Goal: Transaction & Acquisition: Subscribe to service/newsletter

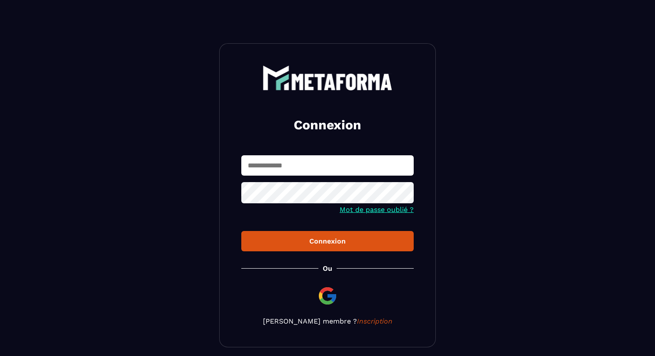
click at [322, 155] on input "text" at bounding box center [327, 165] width 172 height 20
type input "**********"
click at [296, 242] on div "Connexion" at bounding box center [327, 241] width 158 height 8
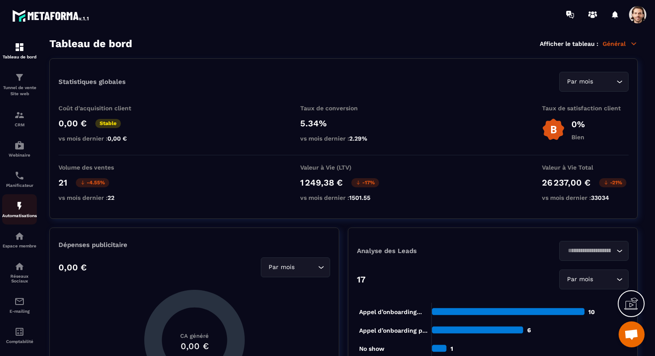
click at [30, 218] on p "Automatisations" at bounding box center [19, 215] width 35 height 5
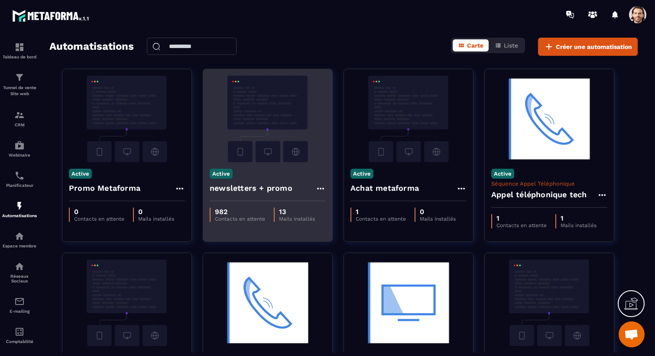
click at [268, 191] on h4 "newsletters + promo" at bounding box center [251, 188] width 83 height 12
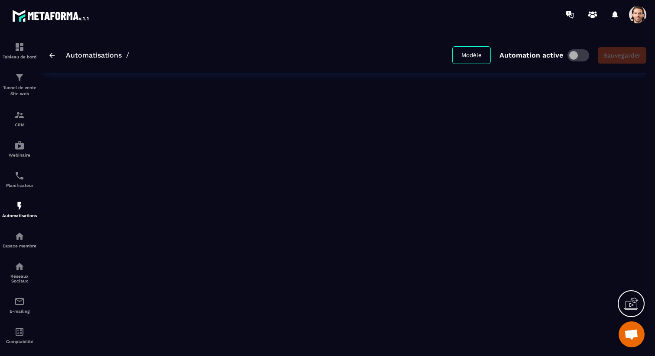
type input "**********"
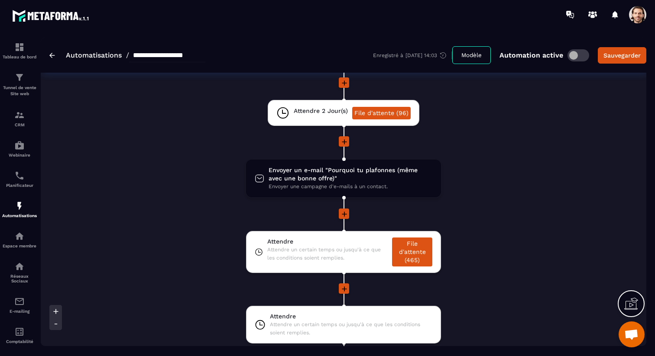
scroll to position [742, 0]
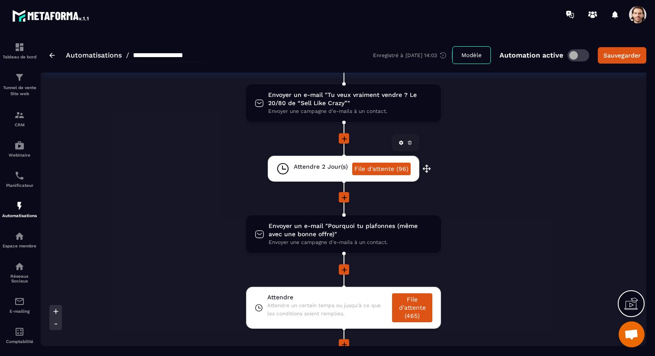
click at [326, 167] on span "Attendre 2 Jour(s)" at bounding box center [321, 167] width 54 height 8
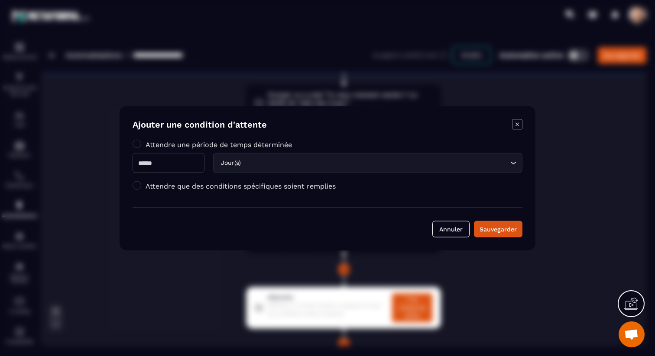
click at [177, 170] on input "*" at bounding box center [169, 163] width 72 height 20
type input "*"
click at [495, 228] on div "Sauvegarder" at bounding box center [497, 229] width 37 height 9
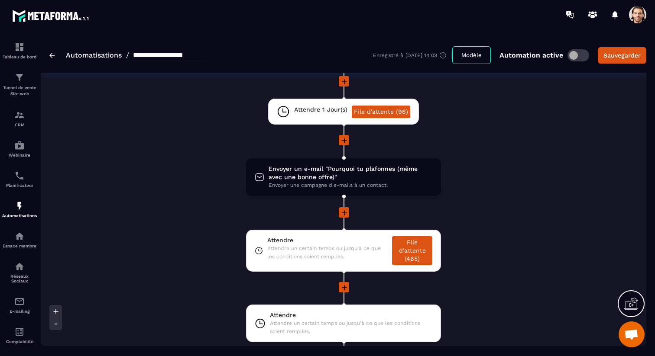
scroll to position [797, 0]
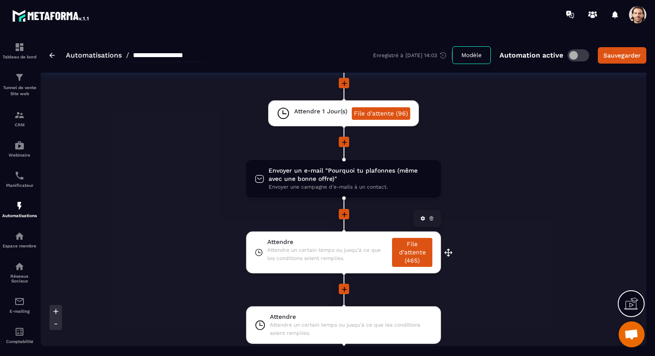
click at [351, 244] on span "Attendre" at bounding box center [327, 242] width 120 height 8
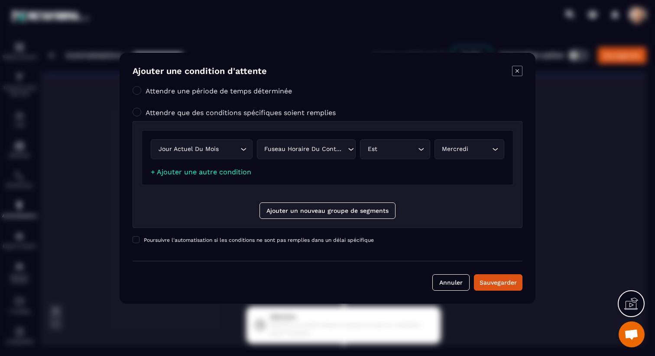
click at [518, 74] on icon "Modal window" at bounding box center [517, 71] width 10 height 10
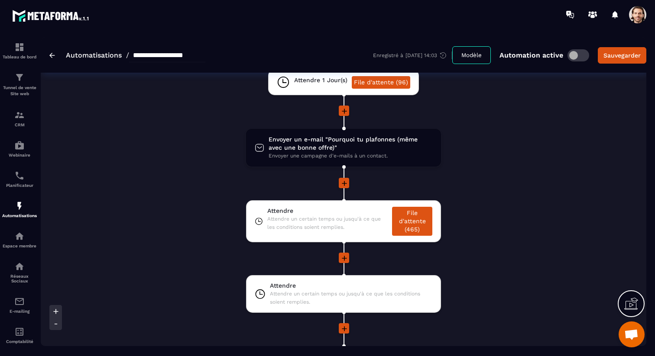
scroll to position [829, 0]
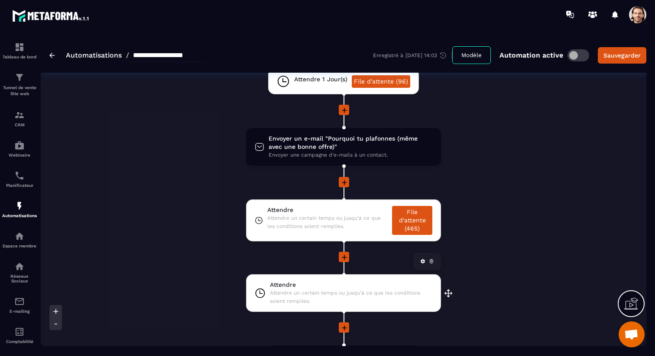
click at [385, 299] on span "Attendre un certain temps ou jusqu'à ce que les conditions soient remplies." at bounding box center [351, 297] width 162 height 16
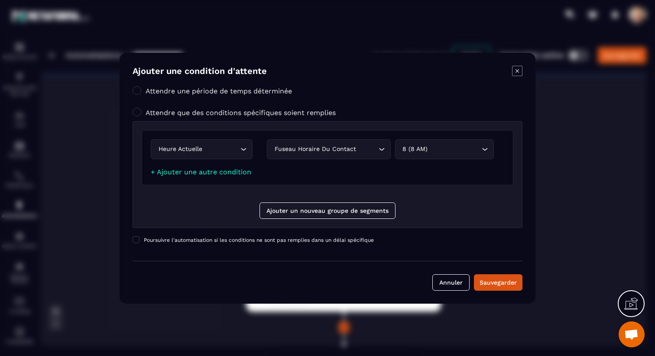
click at [516, 75] on icon "Modal window" at bounding box center [517, 71] width 10 height 10
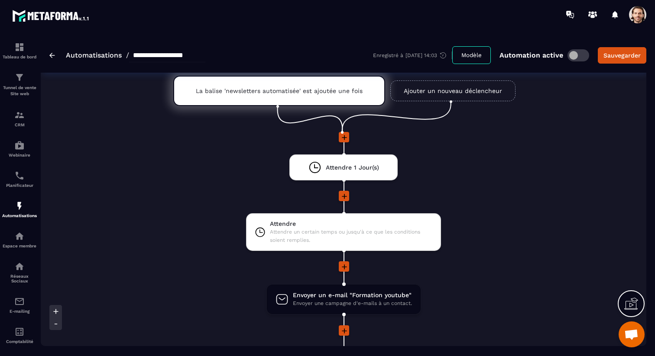
scroll to position [0, 0]
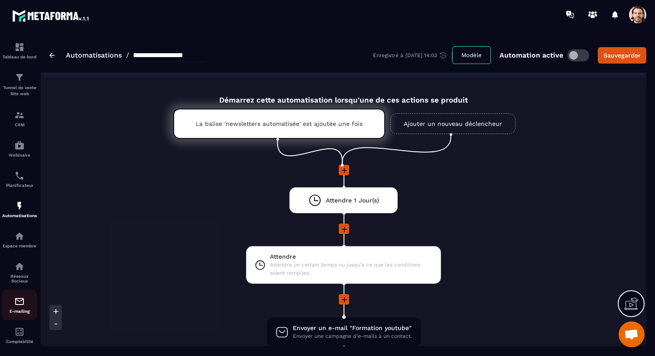
click at [19, 301] on img at bounding box center [19, 302] width 10 height 10
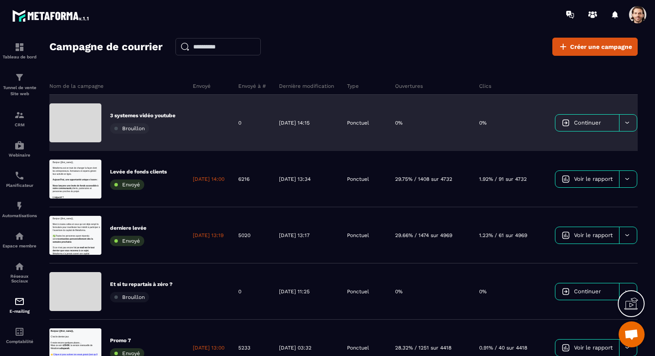
click at [600, 120] on span "Continuer" at bounding box center [587, 123] width 27 height 6
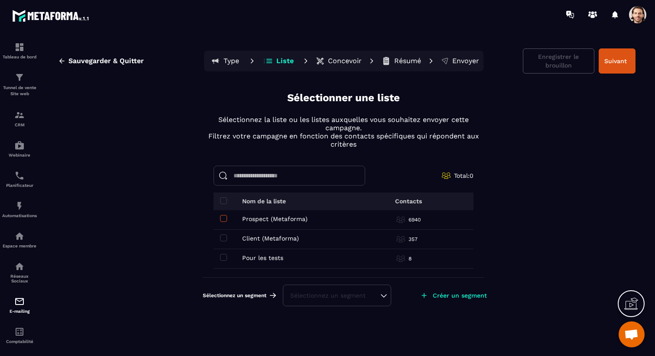
click at [222, 220] on span at bounding box center [223, 218] width 7 height 7
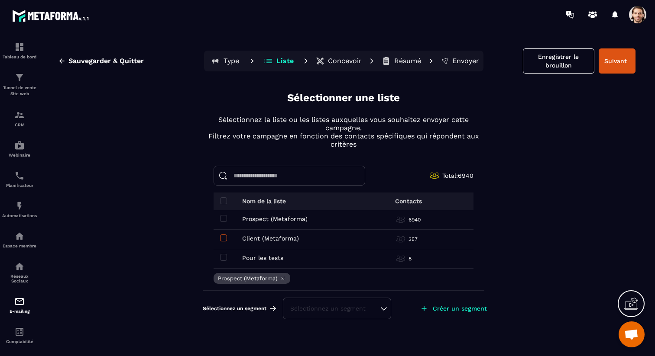
click at [223, 238] on span at bounding box center [223, 238] width 7 height 7
click at [366, 317] on div "Sélectionnez un segment" at bounding box center [337, 309] width 108 height 22
click at [365, 312] on div "Sélectionnez un segment" at bounding box center [337, 308] width 94 height 9
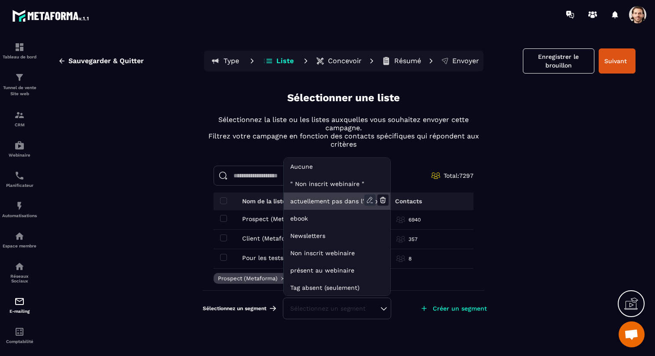
click at [373, 199] on icon at bounding box center [369, 200] width 11 height 11
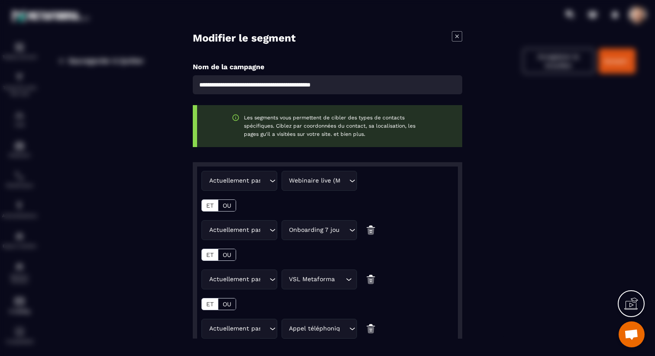
click at [455, 36] on icon "Modal window" at bounding box center [457, 36] width 10 height 10
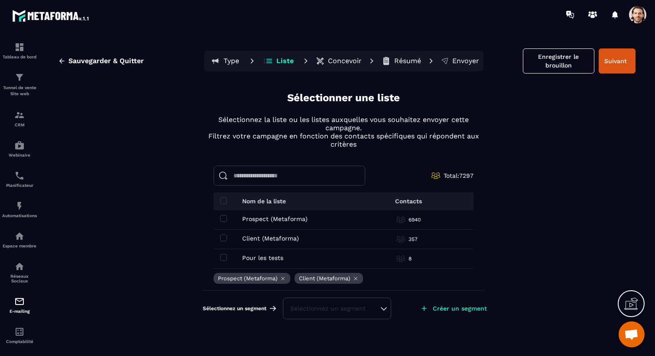
click at [343, 308] on div "Sélectionnez un segment" at bounding box center [337, 308] width 94 height 9
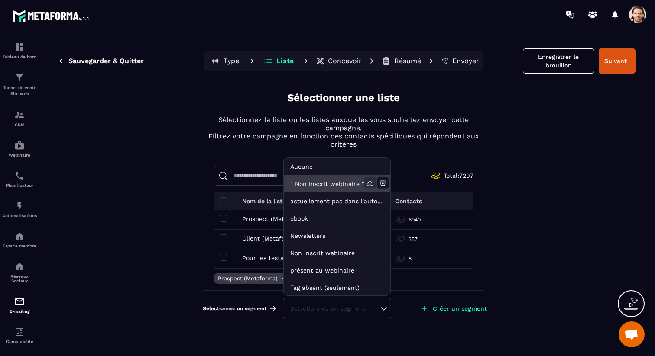
click at [366, 184] on icon at bounding box center [369, 183] width 11 height 11
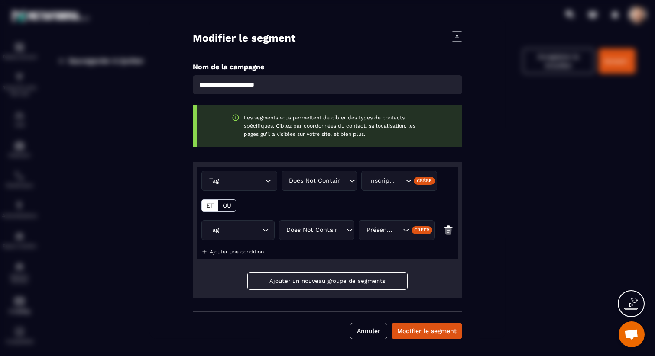
click at [456, 39] on icon "Modal window" at bounding box center [457, 36] width 10 height 10
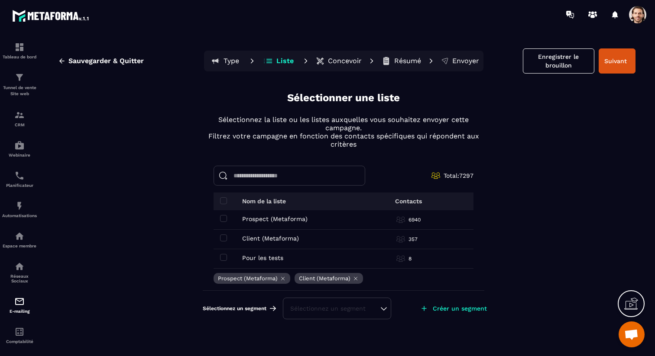
click at [346, 313] on div "Sélectionnez un segment" at bounding box center [337, 309] width 108 height 22
click at [347, 312] on div "Sélectionnez un segment" at bounding box center [337, 308] width 94 height 9
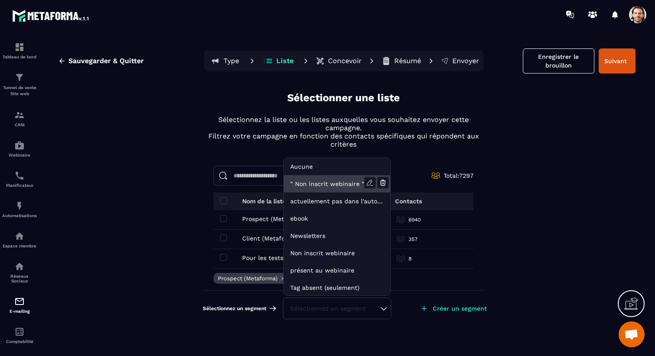
click at [318, 185] on li "" Non inscrit webinaire "" at bounding box center [337, 183] width 107 height 17
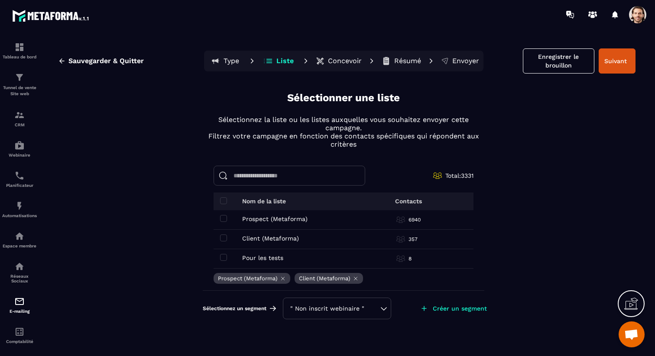
click at [337, 311] on div "" Non inscrit webinaire "" at bounding box center [337, 308] width 94 height 9
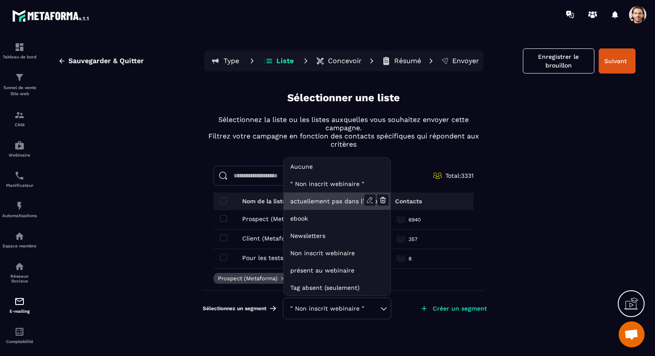
click at [323, 198] on li "actuellement pas dans l'automatisation webinar live" at bounding box center [337, 201] width 107 height 17
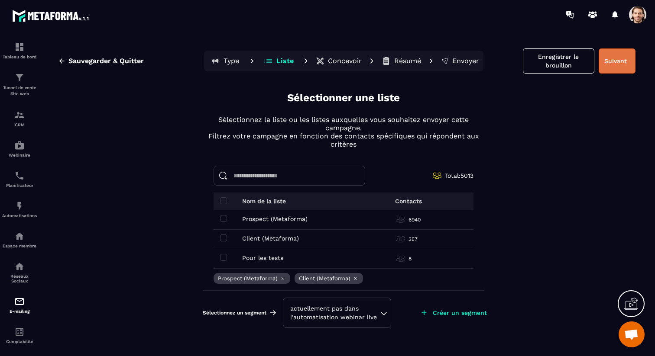
click at [616, 65] on button "Suivant" at bounding box center [616, 60] width 37 height 25
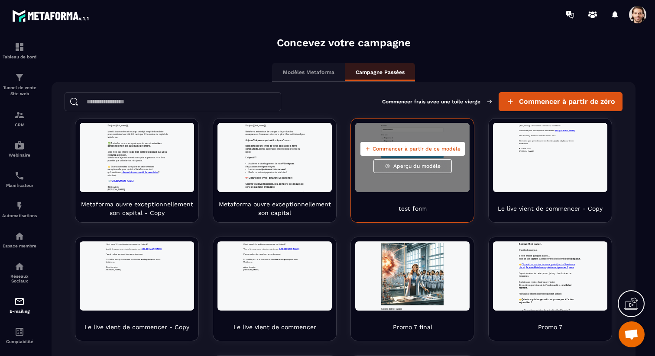
scroll to position [50, 0]
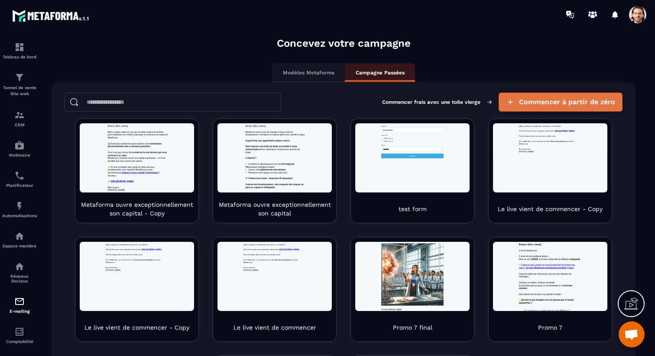
click at [572, 99] on span "Commencer à partir de zéro" at bounding box center [567, 102] width 96 height 9
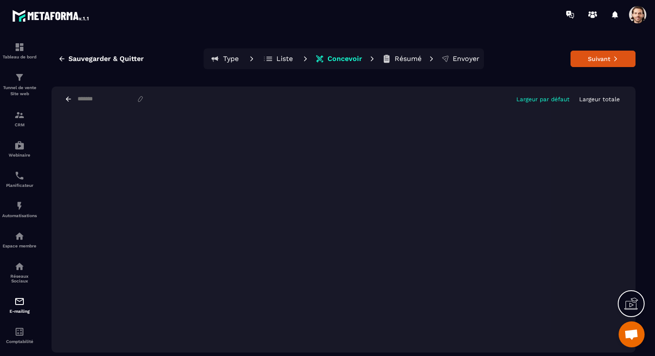
click at [110, 99] on input at bounding box center [107, 99] width 60 height 7
paste input "**********"
type input "**********"
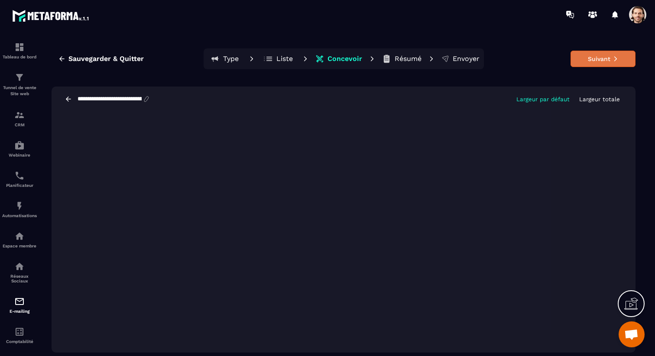
click at [582, 61] on button "Suivant" at bounding box center [602, 59] width 65 height 16
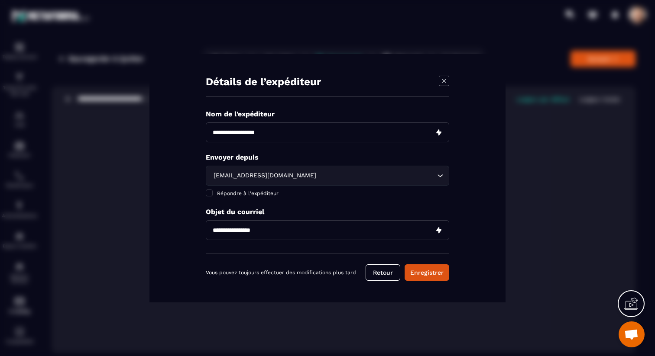
click at [246, 226] on input "Modal window" at bounding box center [327, 230] width 243 height 20
paste input "**********"
type input "**********"
click at [263, 178] on div "[EMAIL_ADDRESS][DOMAIN_NAME]" at bounding box center [322, 176] width 225 height 10
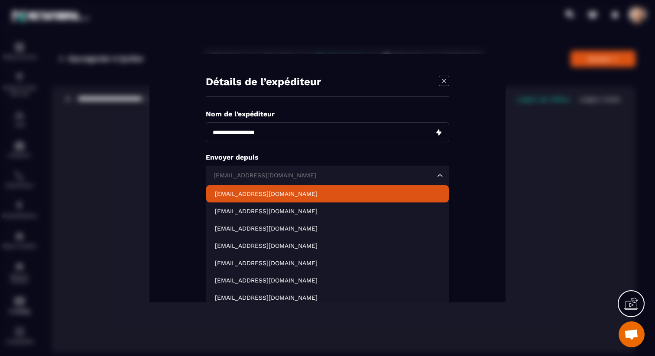
click at [262, 197] on p "[EMAIL_ADDRESS][DOMAIN_NAME]" at bounding box center [327, 194] width 225 height 9
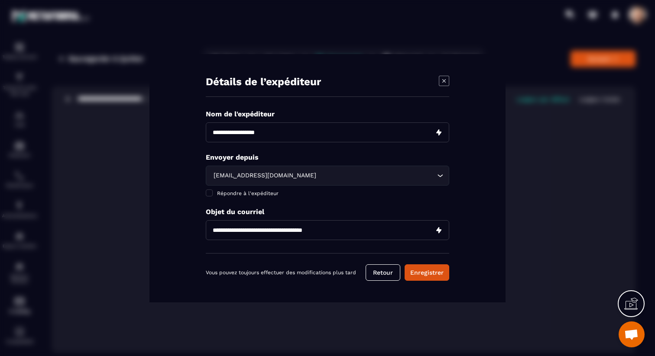
click at [259, 129] on input "Modal window" at bounding box center [327, 133] width 243 height 20
type input "**********"
click at [420, 277] on button "Enregistrer" at bounding box center [426, 273] width 45 height 16
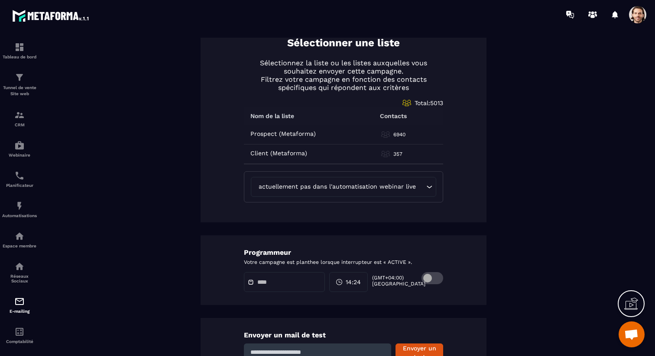
scroll to position [441, 0]
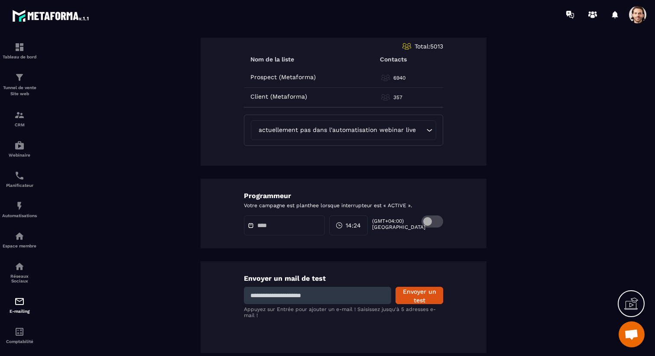
click at [296, 229] on div at bounding box center [284, 226] width 81 height 20
click at [430, 223] on span at bounding box center [432, 222] width 22 height 12
click at [284, 224] on input "text" at bounding box center [287, 226] width 61 height 6
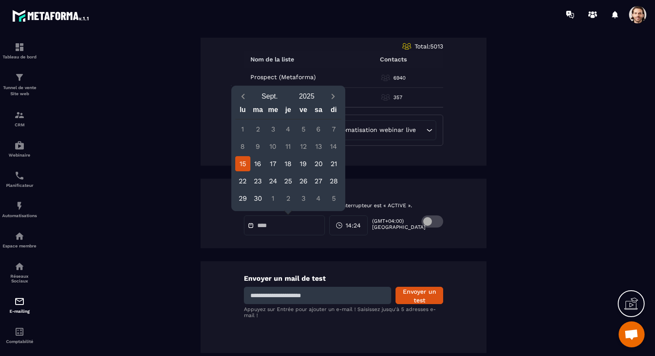
click at [241, 163] on div "15" at bounding box center [242, 163] width 15 height 15
type input "**********"
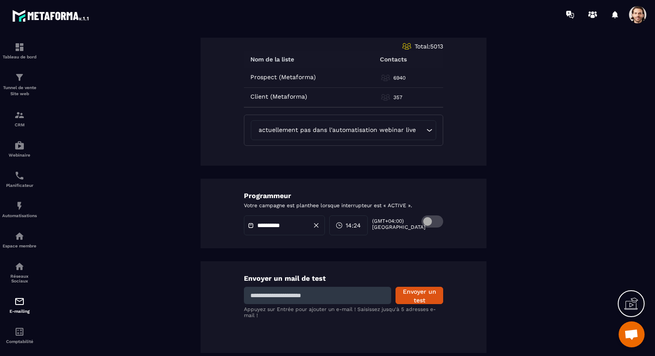
click at [360, 226] on span "14:24" at bounding box center [353, 225] width 15 height 9
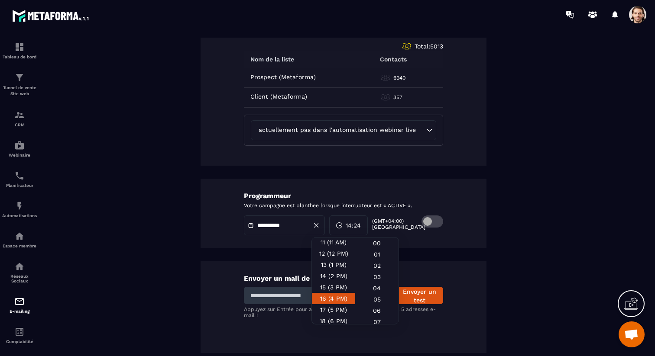
scroll to position [130, 0]
click at [333, 277] on div "14 (2 PM)" at bounding box center [333, 270] width 43 height 11
click at [379, 243] on div "00" at bounding box center [376, 243] width 43 height 11
click at [482, 243] on div "**********" at bounding box center [343, 214] width 286 height 70
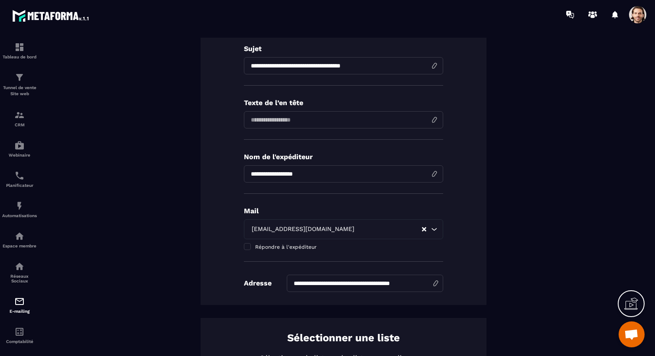
scroll to position [0, 0]
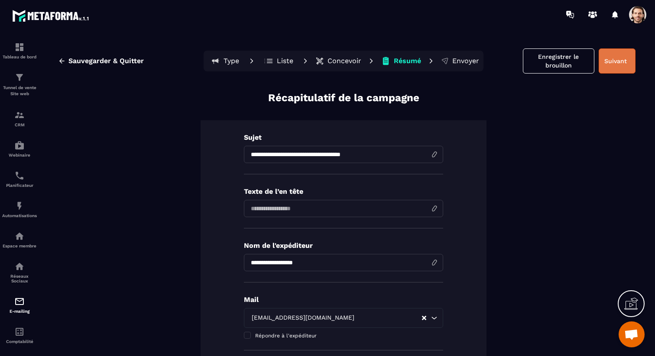
click at [618, 59] on button "Suivant" at bounding box center [616, 60] width 37 height 25
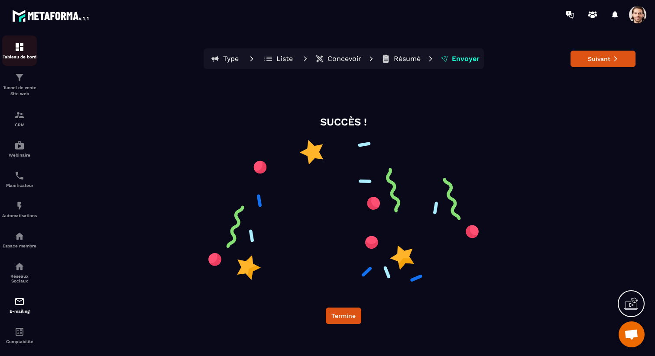
click at [25, 50] on div "Tableau de bord" at bounding box center [19, 50] width 35 height 17
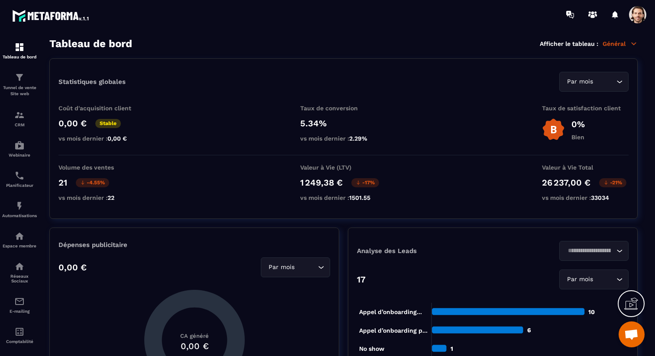
click at [646, 14] on div at bounding box center [640, 15] width 22 height 16
click at [641, 16] on span at bounding box center [637, 14] width 17 height 17
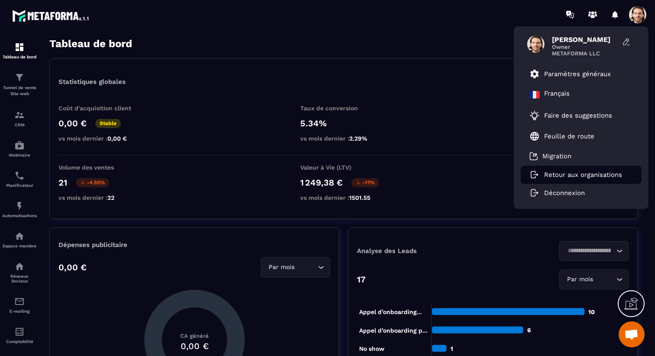
click at [584, 173] on p "Retour aux organisations" at bounding box center [583, 175] width 78 height 8
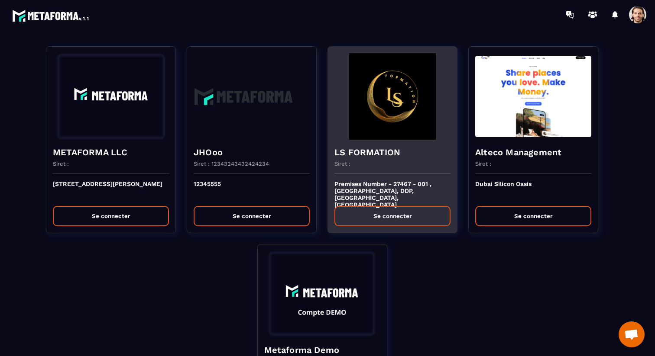
click at [374, 166] on div "Siret :" at bounding box center [392, 167] width 116 height 13
